Goal: Navigation & Orientation: Find specific page/section

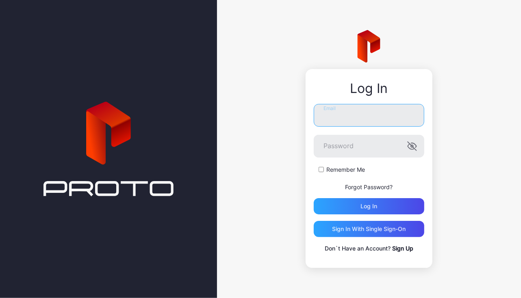
type input "**********"
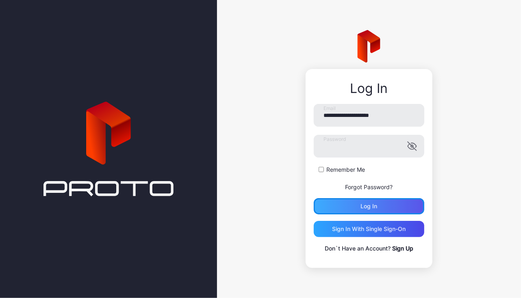
click at [345, 204] on div "Log in" at bounding box center [369, 206] width 110 height 16
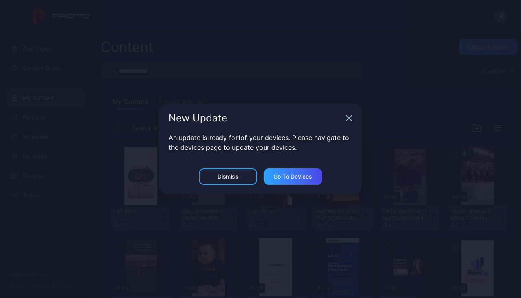
click at [349, 120] on icon "button" at bounding box center [349, 118] width 6 height 6
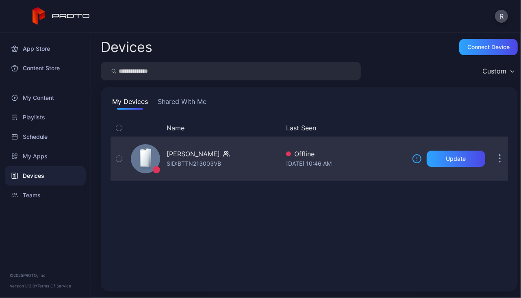
click at [121, 160] on icon "button" at bounding box center [119, 158] width 6 height 9
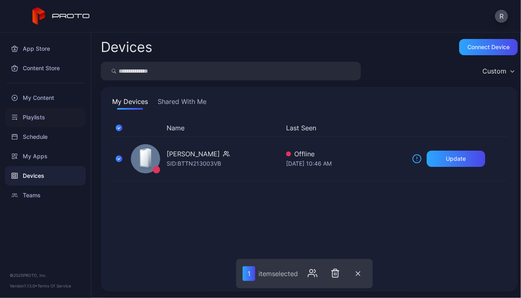
click at [32, 117] on div "Playlists" at bounding box center [45, 117] width 81 height 19
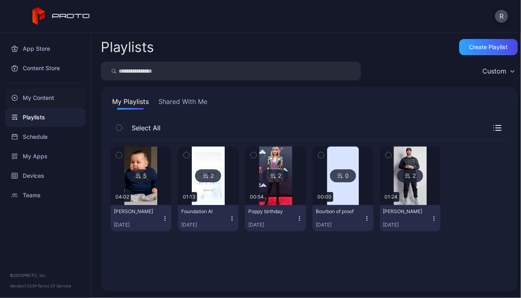
click at [43, 100] on div "My Content" at bounding box center [45, 97] width 81 height 19
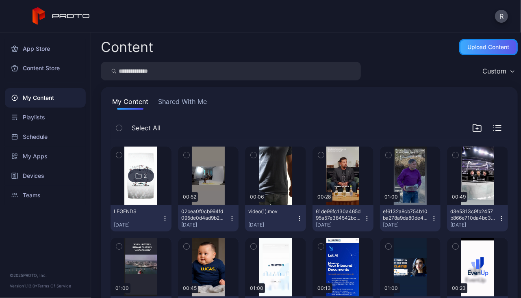
click at [477, 47] on div "Upload Content" at bounding box center [489, 47] width 42 height 6
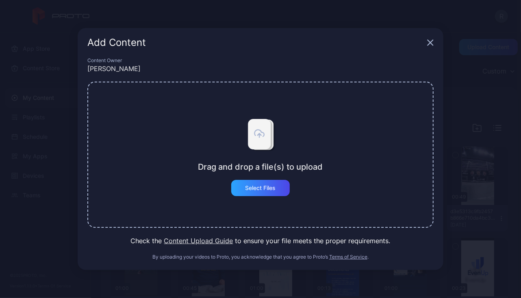
click at [431, 44] on icon "button" at bounding box center [430, 42] width 5 height 5
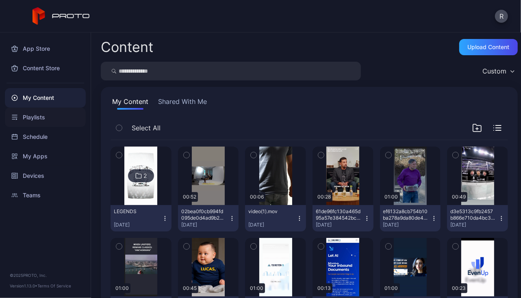
click at [45, 117] on div "Playlists" at bounding box center [45, 117] width 81 height 19
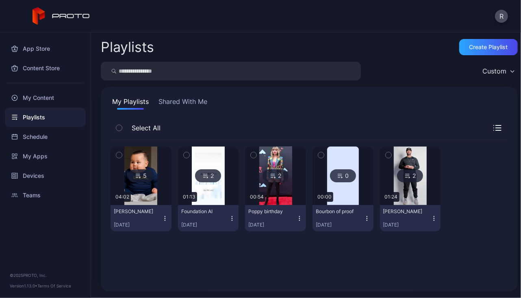
click at [152, 180] on img at bounding box center [140, 176] width 33 height 58
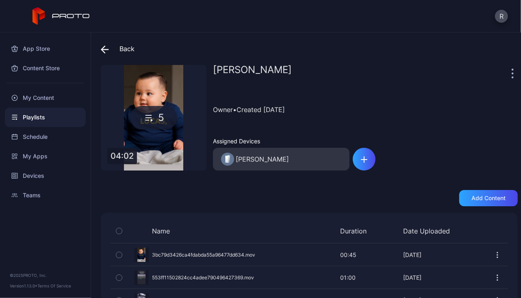
click at [158, 119] on div "5" at bounding box center [153, 118] width 47 height 24
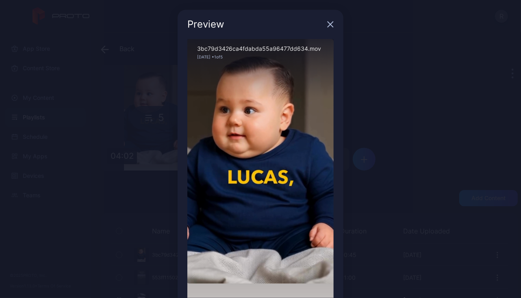
click at [327, 27] on icon "button" at bounding box center [330, 24] width 6 height 6
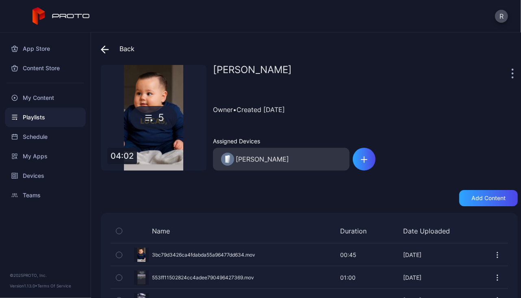
click at [44, 117] on div "Playlists" at bounding box center [45, 117] width 81 height 19
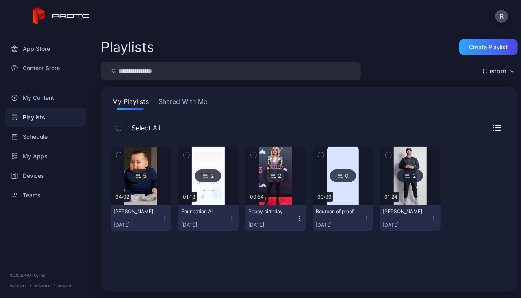
click at [119, 156] on icon "button" at bounding box center [119, 155] width 6 height 9
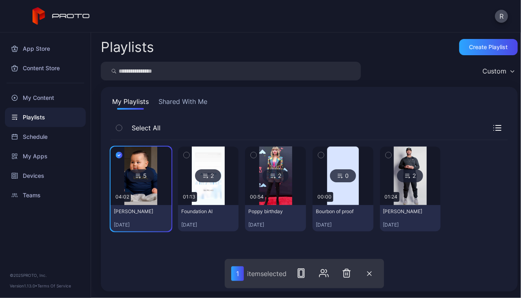
click at [119, 156] on icon "button" at bounding box center [119, 155] width 6 height 9
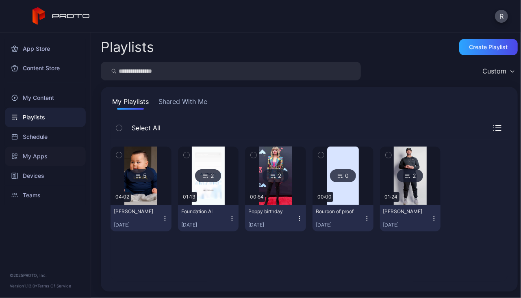
click at [36, 156] on div "My Apps" at bounding box center [45, 156] width 81 height 19
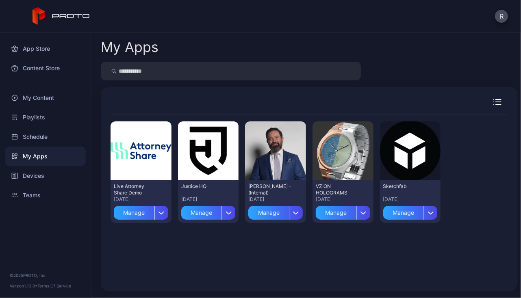
click at [249, 247] on div "Preview Live Attorney Share Demo [DATE] Manage Preview Justice HQ [DATE] Manage…" at bounding box center [308, 198] width 397 height 167
click at [43, 119] on div "Playlists" at bounding box center [45, 117] width 81 height 19
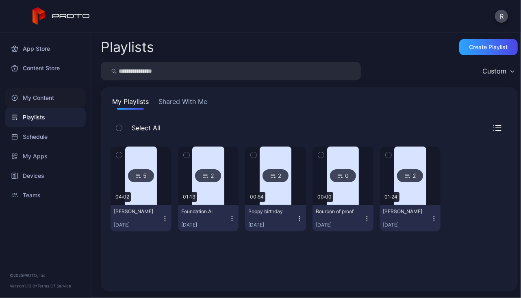
click at [42, 98] on div "My Content" at bounding box center [45, 97] width 81 height 19
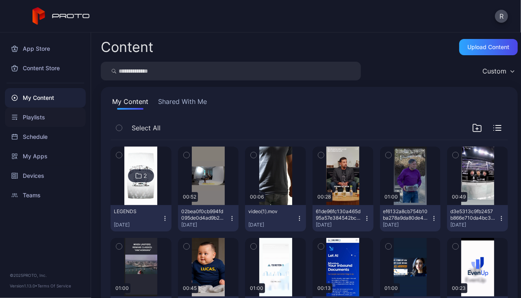
click at [29, 117] on div "Playlists" at bounding box center [45, 117] width 81 height 19
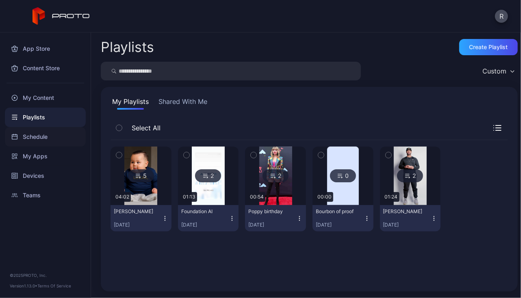
click at [38, 136] on div "Schedule" at bounding box center [45, 136] width 81 height 19
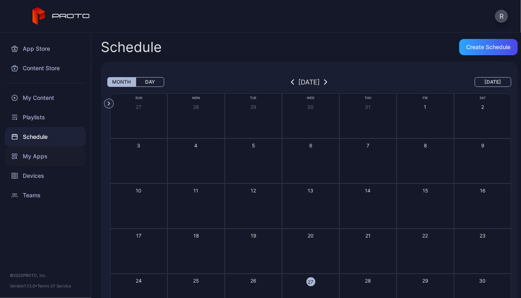
click at [38, 159] on div "My Apps" at bounding box center [45, 156] width 81 height 19
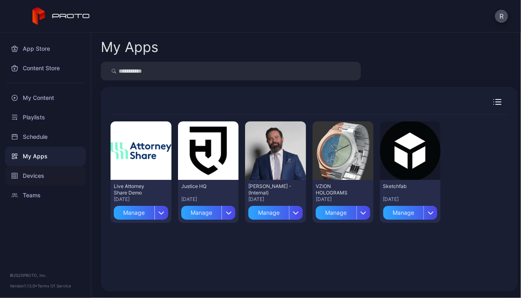
click at [38, 180] on div "Devices" at bounding box center [45, 175] width 81 height 19
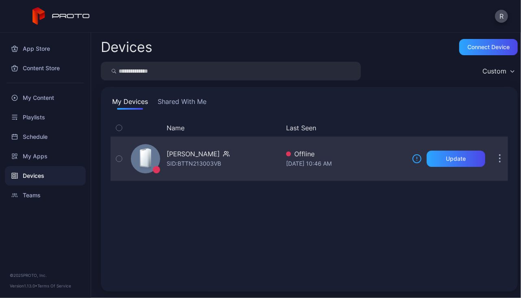
click at [119, 162] on icon "button" at bounding box center [119, 158] width 6 height 9
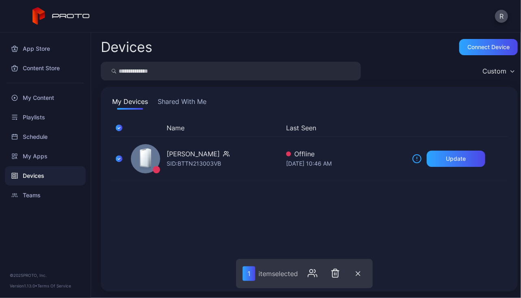
click at [122, 209] on div "Name Last Seen [PERSON_NAME] Bot SID: BTTN213003VB Offline [DATE] 10:46 AM Upda…" at bounding box center [308, 200] width 397 height 162
drag, startPoint x: 117, startPoint y: 159, endPoint x: 113, endPoint y: 199, distance: 40.0
drag, startPoint x: 113, startPoint y: 199, endPoint x: 26, endPoint y: 118, distance: 118.7
click at [26, 118] on div "Playlists" at bounding box center [45, 117] width 81 height 19
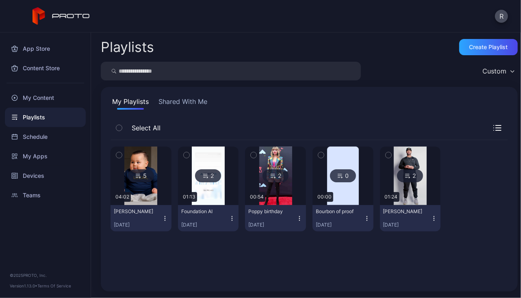
drag, startPoint x: 393, startPoint y: 176, endPoint x: 396, endPoint y: 182, distance: 7.5
drag, startPoint x: 396, startPoint y: 182, endPoint x: 395, endPoint y: 175, distance: 7.9
click at [397, 175] on div "2" at bounding box center [410, 175] width 26 height 13
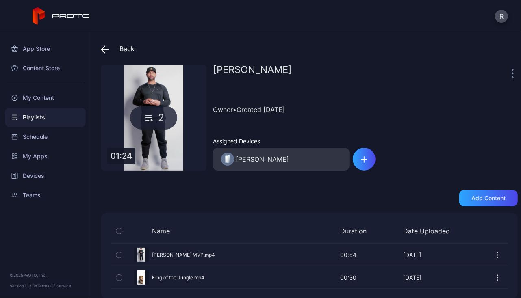
click at [156, 113] on div "2" at bounding box center [153, 118] width 47 height 24
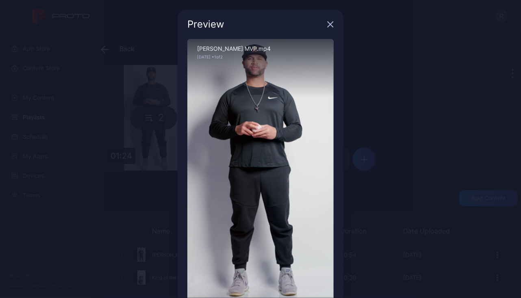
click at [221, 154] on div "Sorry, your browser doesn‘t support embedded videos" at bounding box center [260, 169] width 146 height 260
click at [149, 93] on div "Preview Sorry, your browser doesn‘t support embedded videos 00:04 / 00:54 [PERS…" at bounding box center [260, 171] width 521 height 343
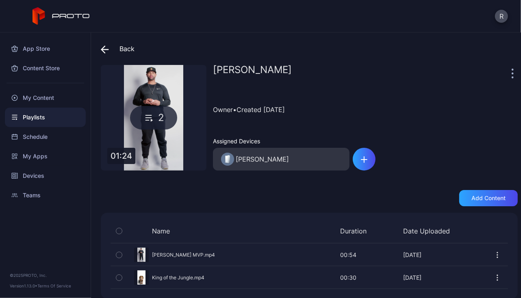
click at [105, 50] on icon at bounding box center [105, 49] width 8 height 8
